Goal: Task Accomplishment & Management: Manage account settings

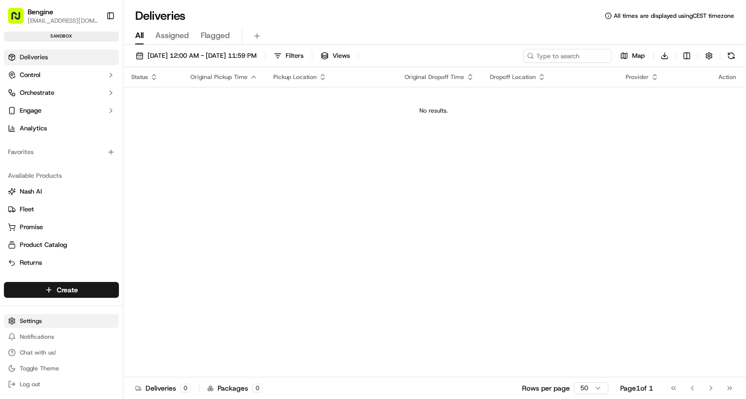
click at [61, 314] on html "Bengine [EMAIL_ADDRESS][DOMAIN_NAME] Toggle Sidebar sandbox Deliveries Control …" at bounding box center [373, 199] width 746 height 399
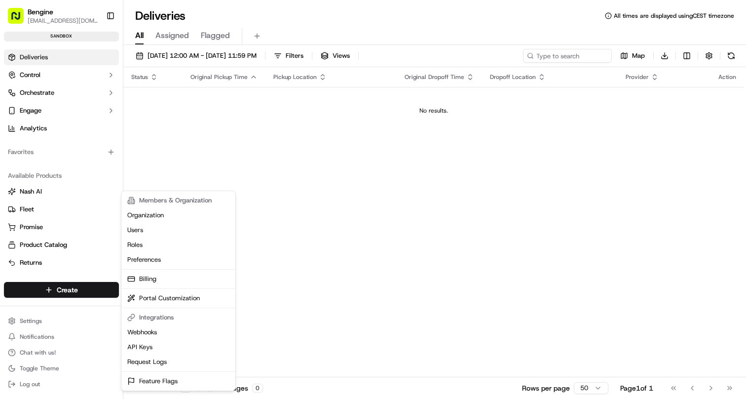
click at [42, 320] on html "Bengine [EMAIL_ADDRESS][DOMAIN_NAME] Toggle Sidebar sandbox Deliveries Control …" at bounding box center [373, 199] width 746 height 399
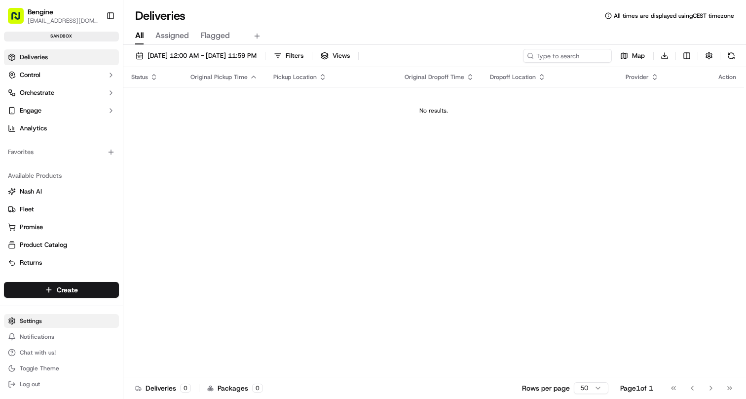
click at [38, 320] on html "Bengine [EMAIL_ADDRESS][DOMAIN_NAME] Toggle Sidebar sandbox Deliveries Control …" at bounding box center [373, 199] width 746 height 399
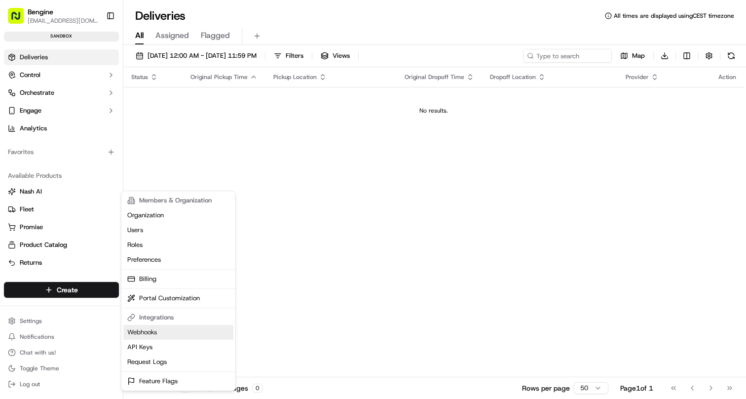
click at [132, 329] on link "Webhooks" at bounding box center [178, 332] width 110 height 15
